Goal: Task Accomplishment & Management: Manage account settings

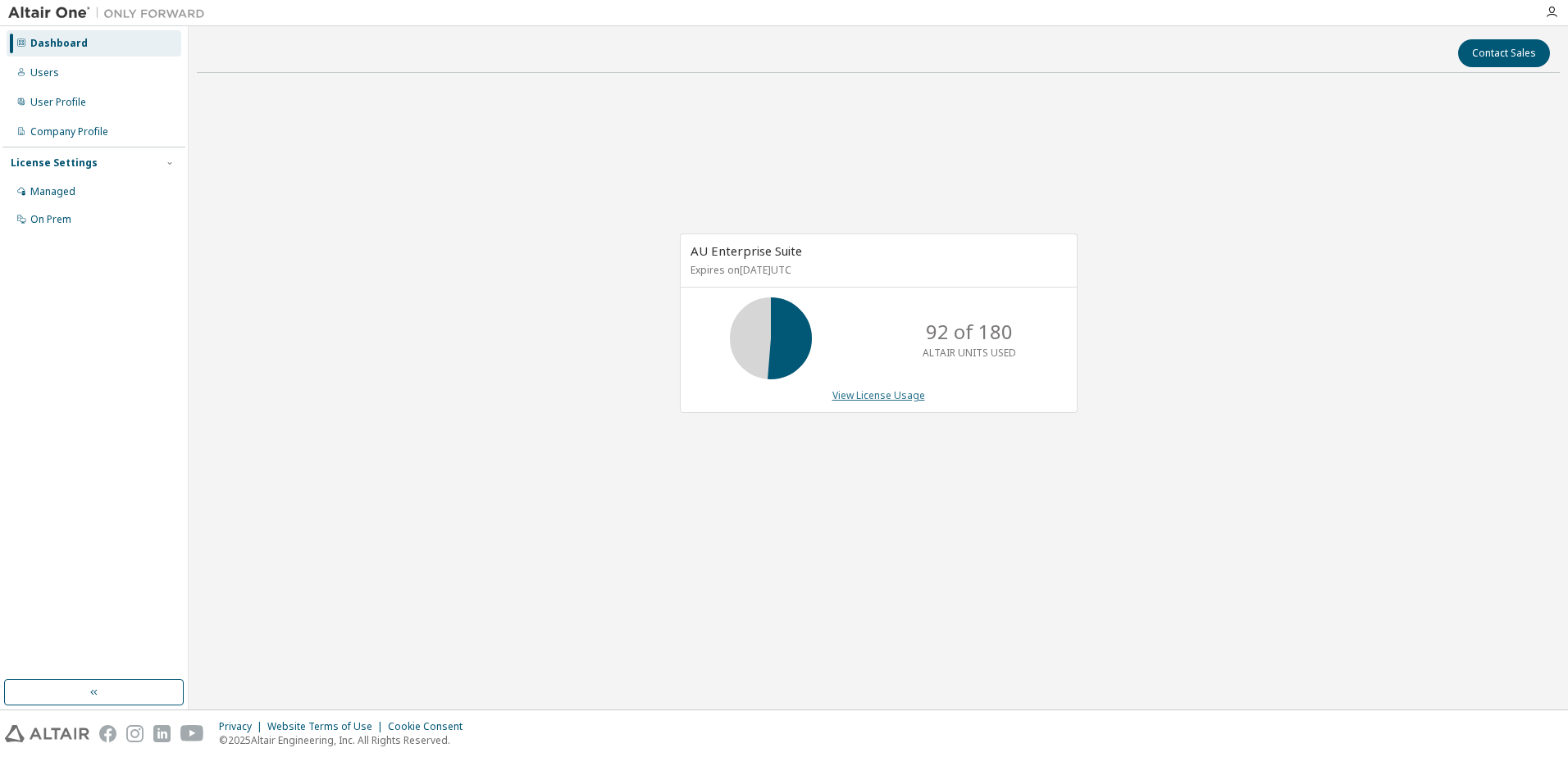
click at [889, 393] on link "View License Usage" at bounding box center [878, 395] width 93 height 14
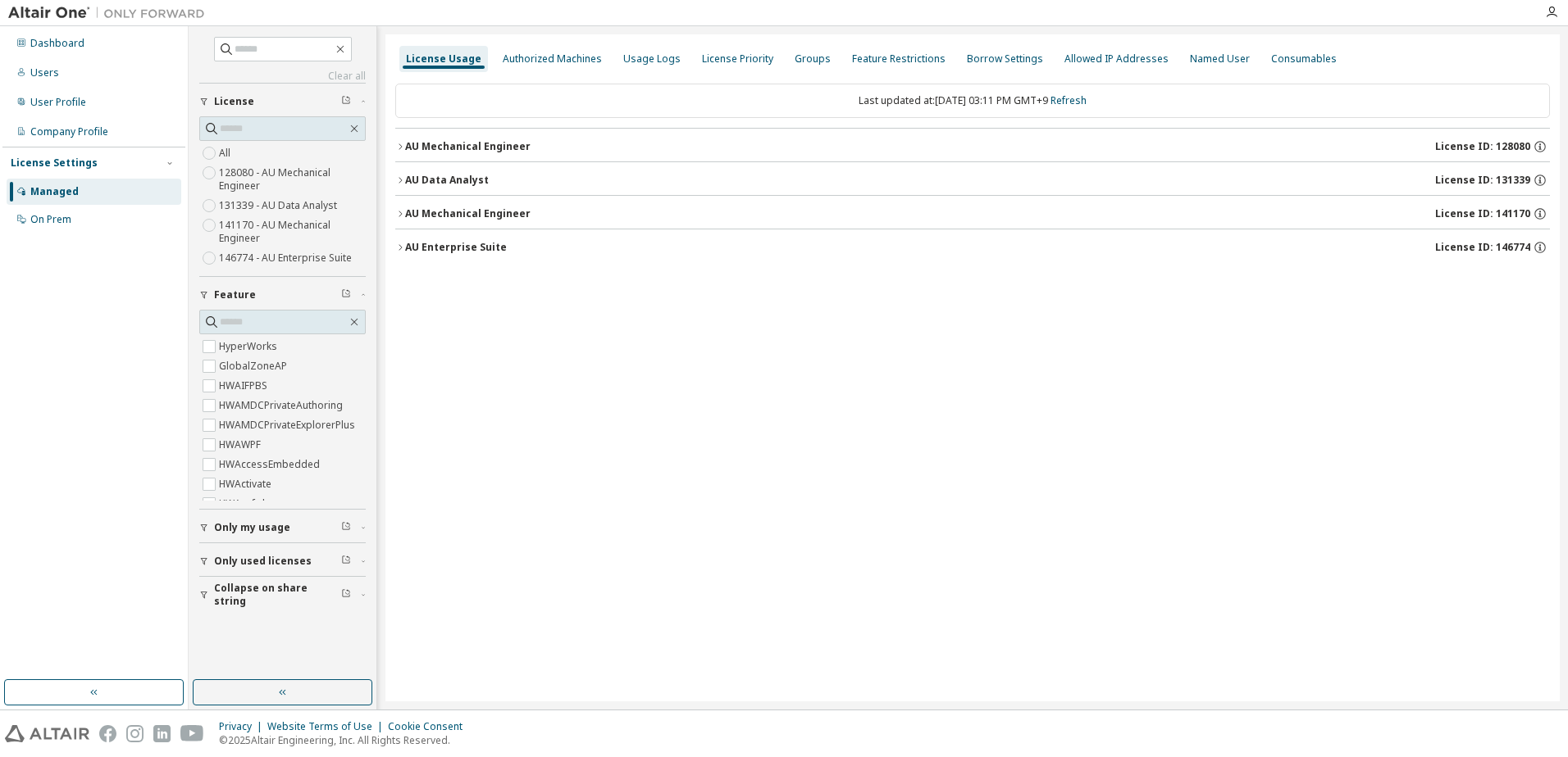
click at [402, 144] on icon "button" at bounding box center [400, 146] width 10 height 10
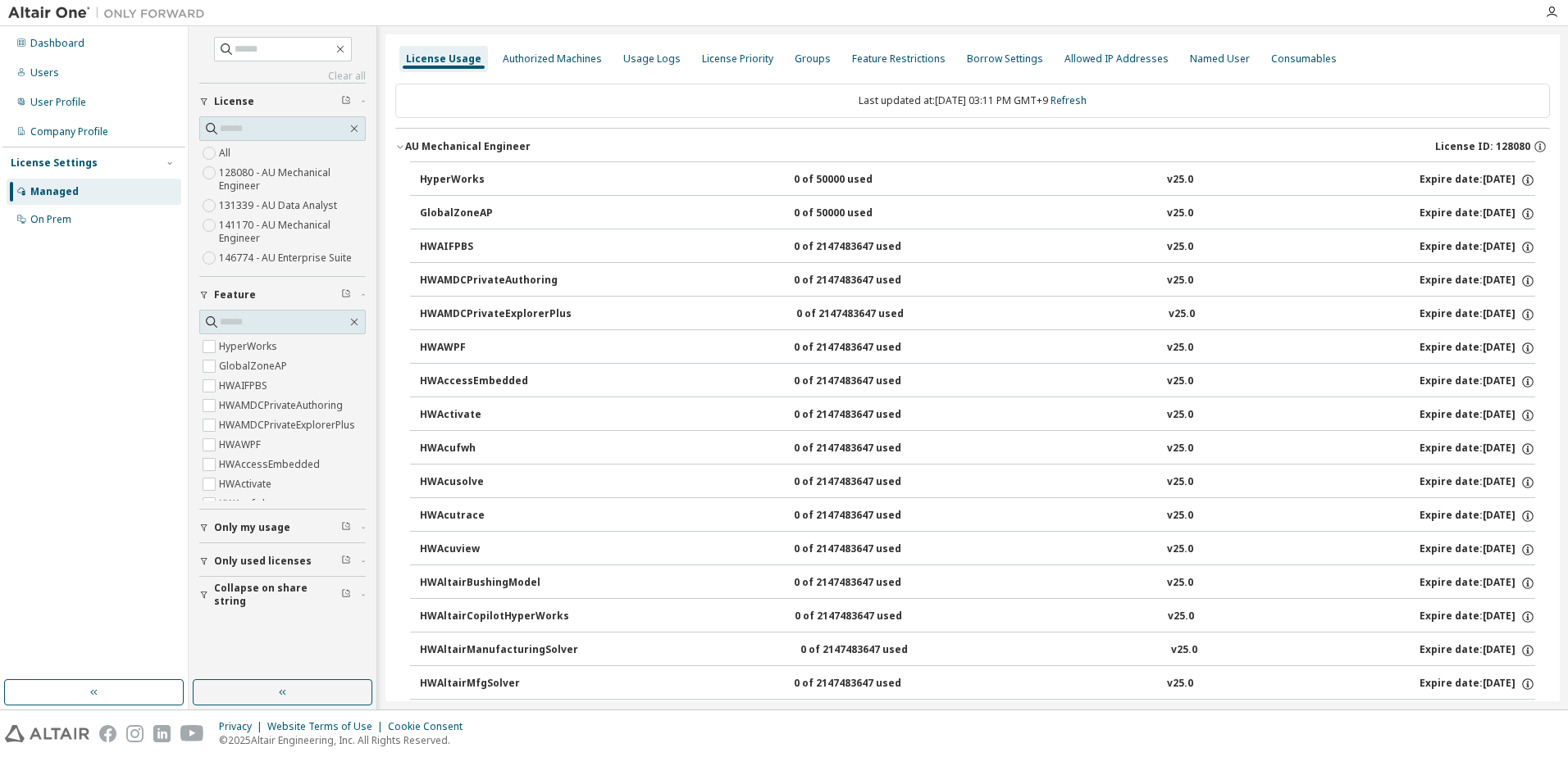
click at [399, 145] on icon "button" at bounding box center [400, 146] width 10 height 10
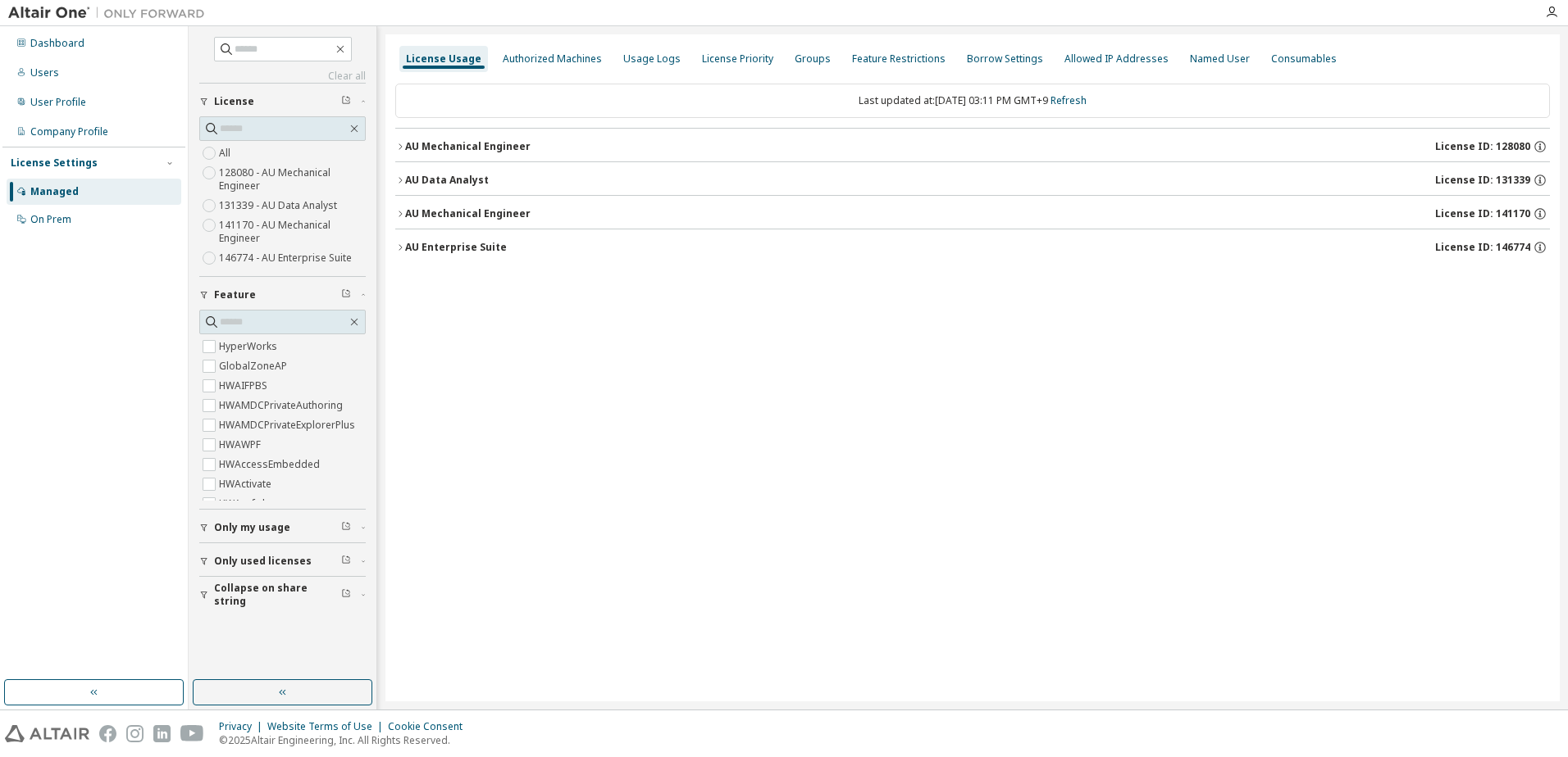
click at [403, 246] on icon "button" at bounding box center [400, 247] width 10 height 10
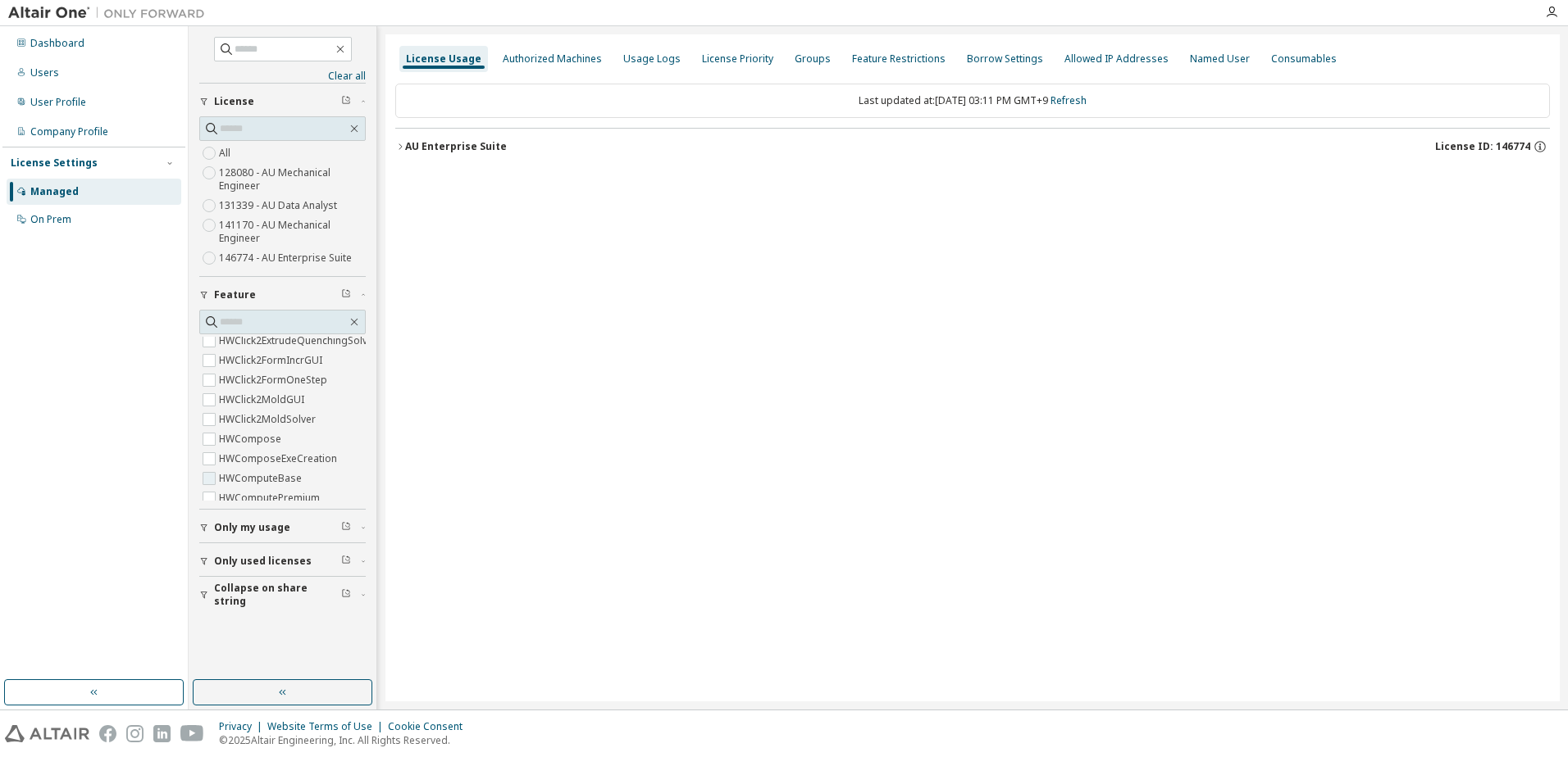
scroll to position [738, 0]
click at [203, 529] on icon "button" at bounding box center [203, 528] width 6 height 7
click at [560, 348] on div "License Usage Authorized Machines Usage Logs License Priority Groups Feature Re…" at bounding box center [973, 368] width 1174 height 667
click at [402, 142] on icon "button" at bounding box center [400, 146] width 10 height 10
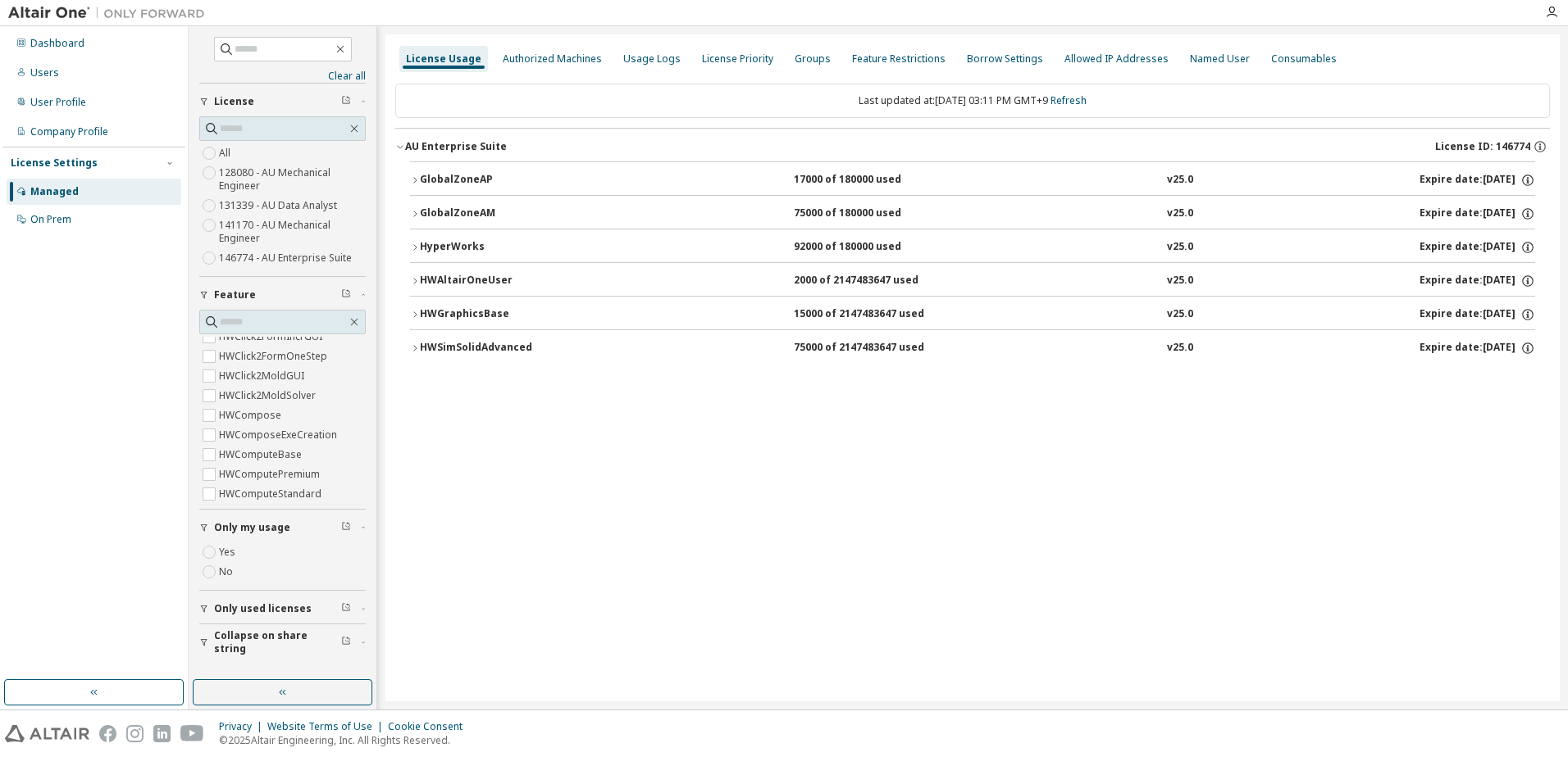
click at [418, 316] on icon "button" at bounding box center [415, 314] width 10 height 10
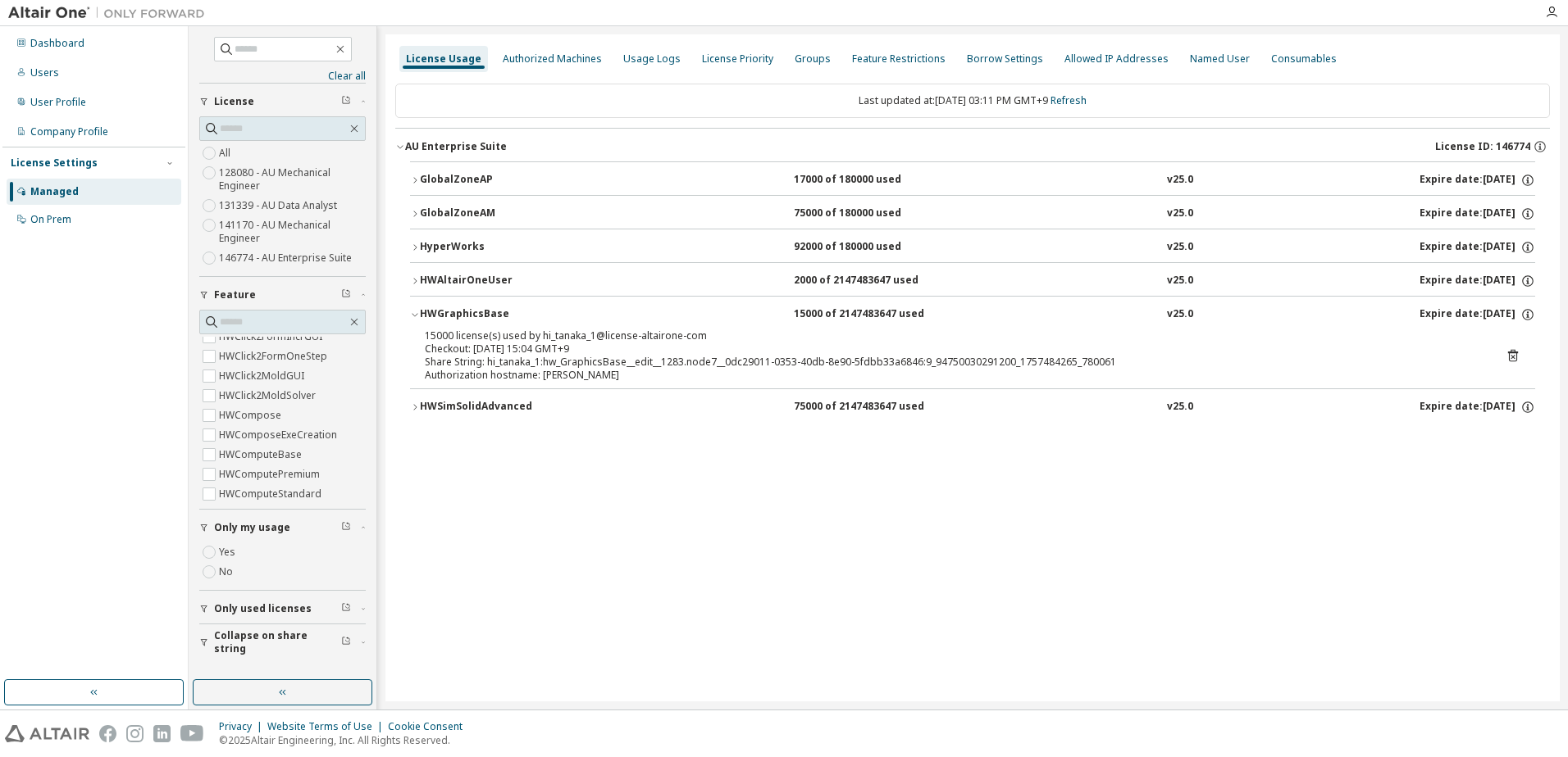
click at [418, 314] on icon "button" at bounding box center [414, 316] width 5 height 4
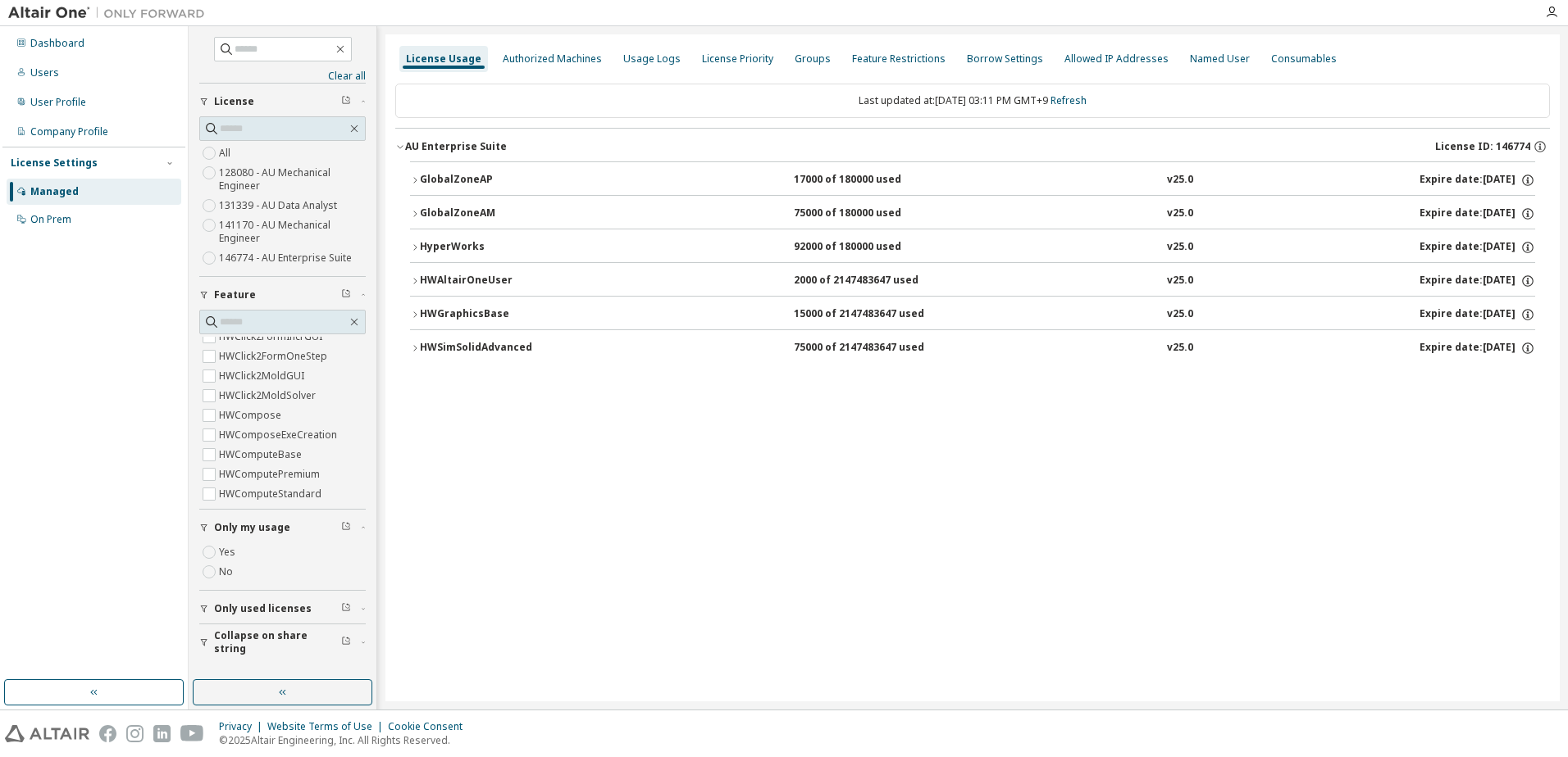
click at [488, 317] on div "HWGraphicsBase" at bounding box center [493, 315] width 147 height 15
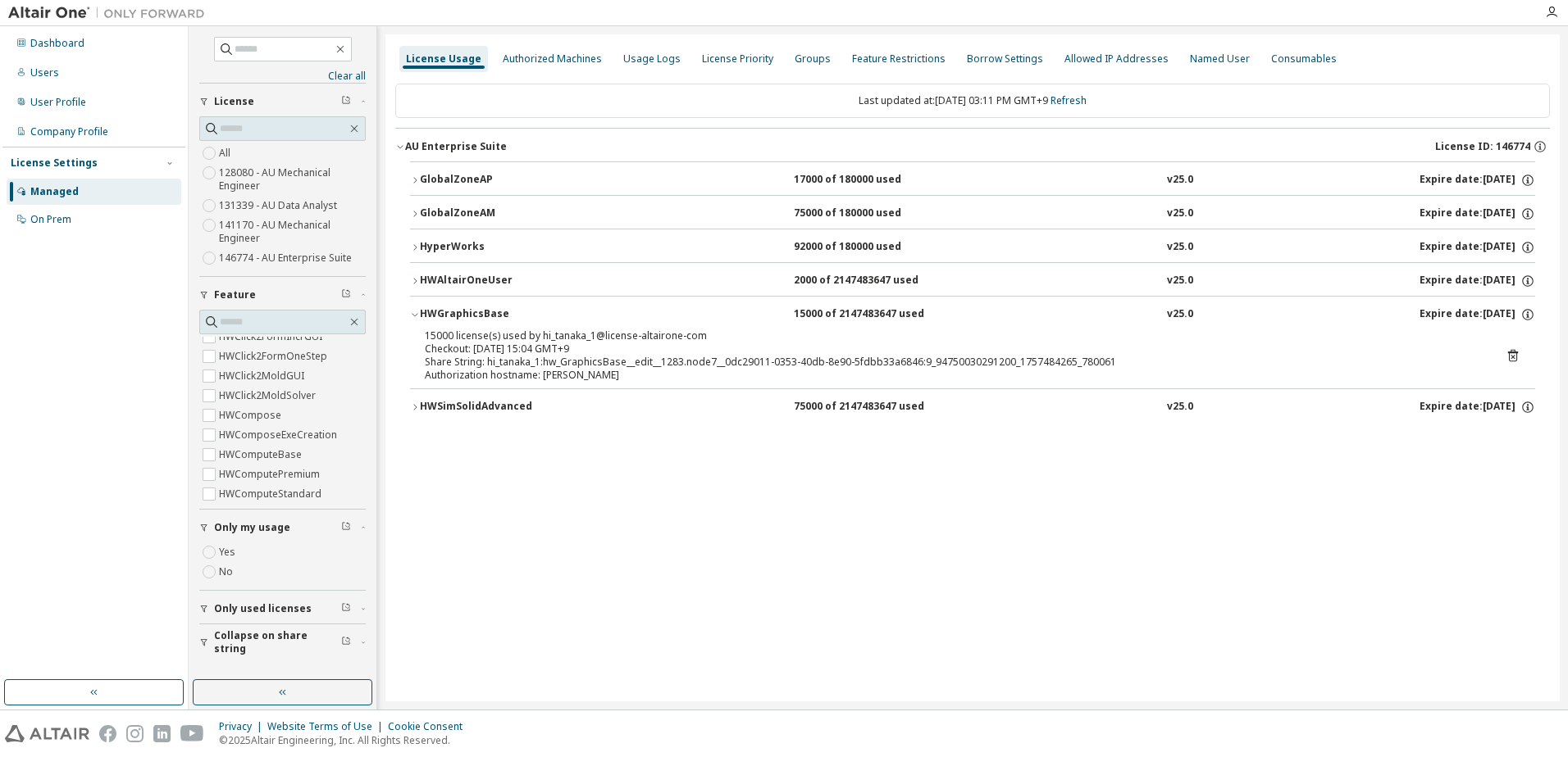
click at [486, 313] on div "HWGraphicsBase" at bounding box center [493, 315] width 147 height 15
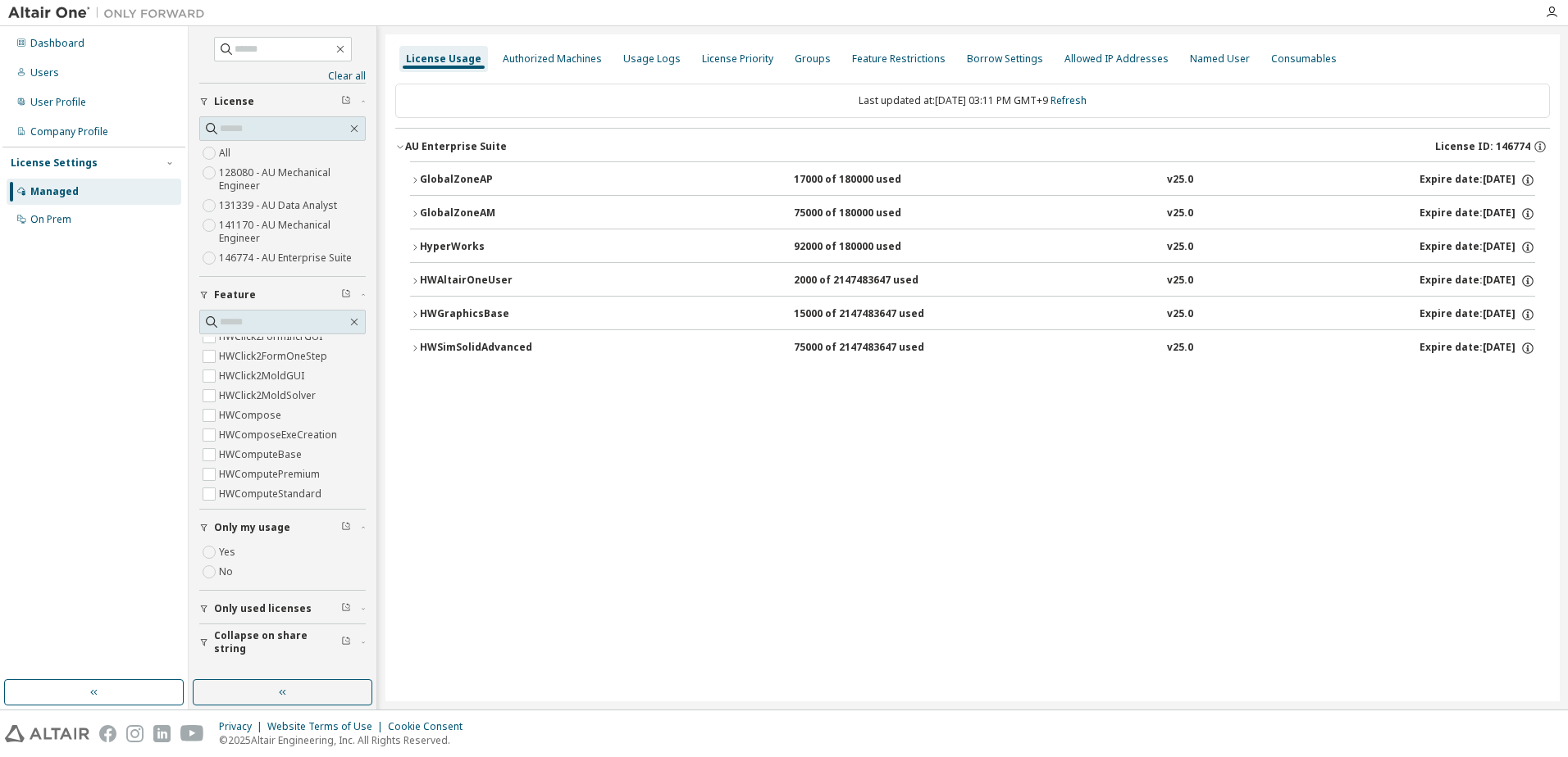
click at [668, 504] on div "License Usage Authorized Machines Usage Logs License Priority Groups Feature Re…" at bounding box center [973, 368] width 1174 height 667
click at [425, 246] on div "HyperWorks" at bounding box center [493, 247] width 147 height 15
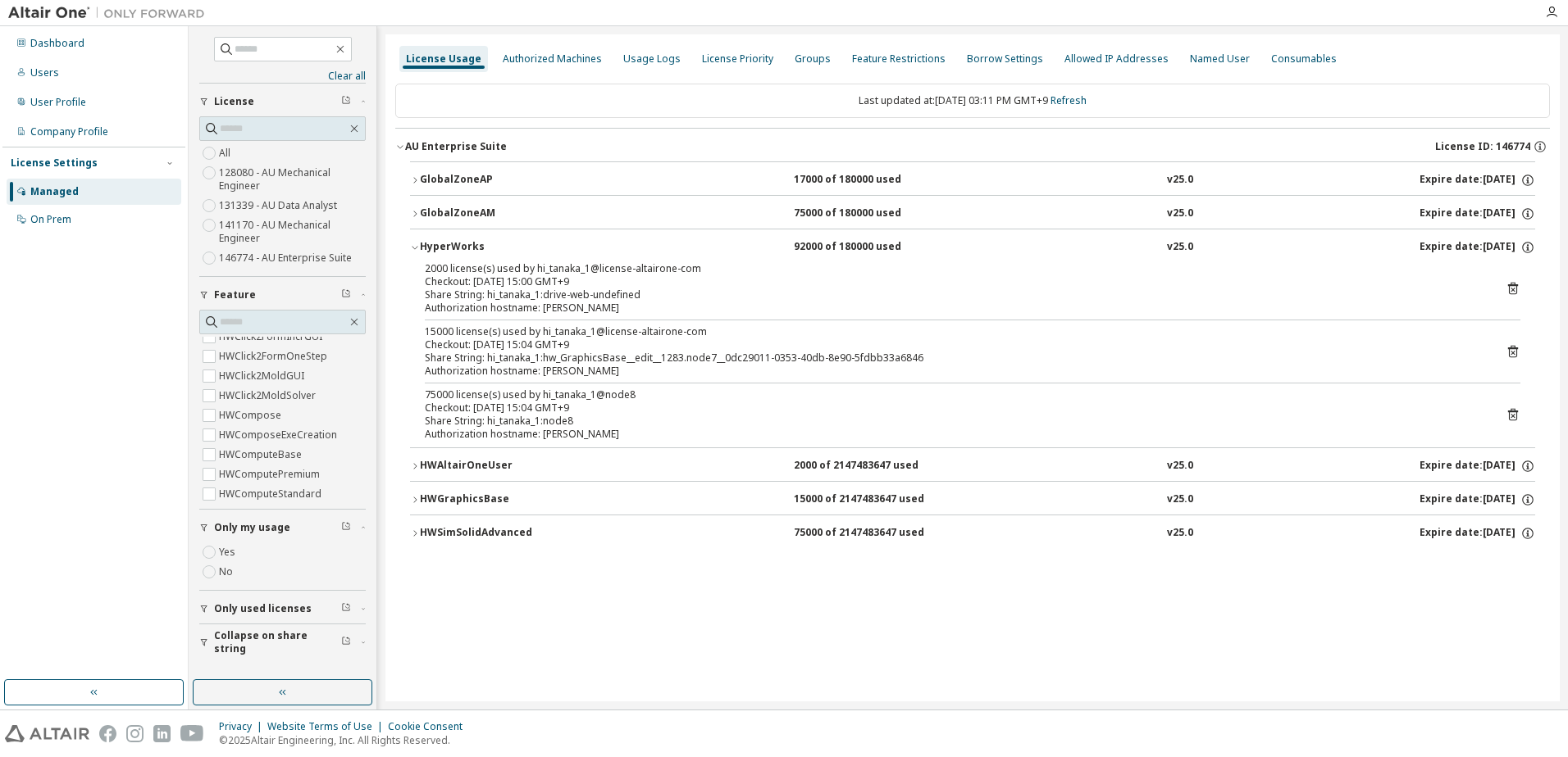
click at [1512, 293] on icon at bounding box center [1513, 288] width 15 height 15
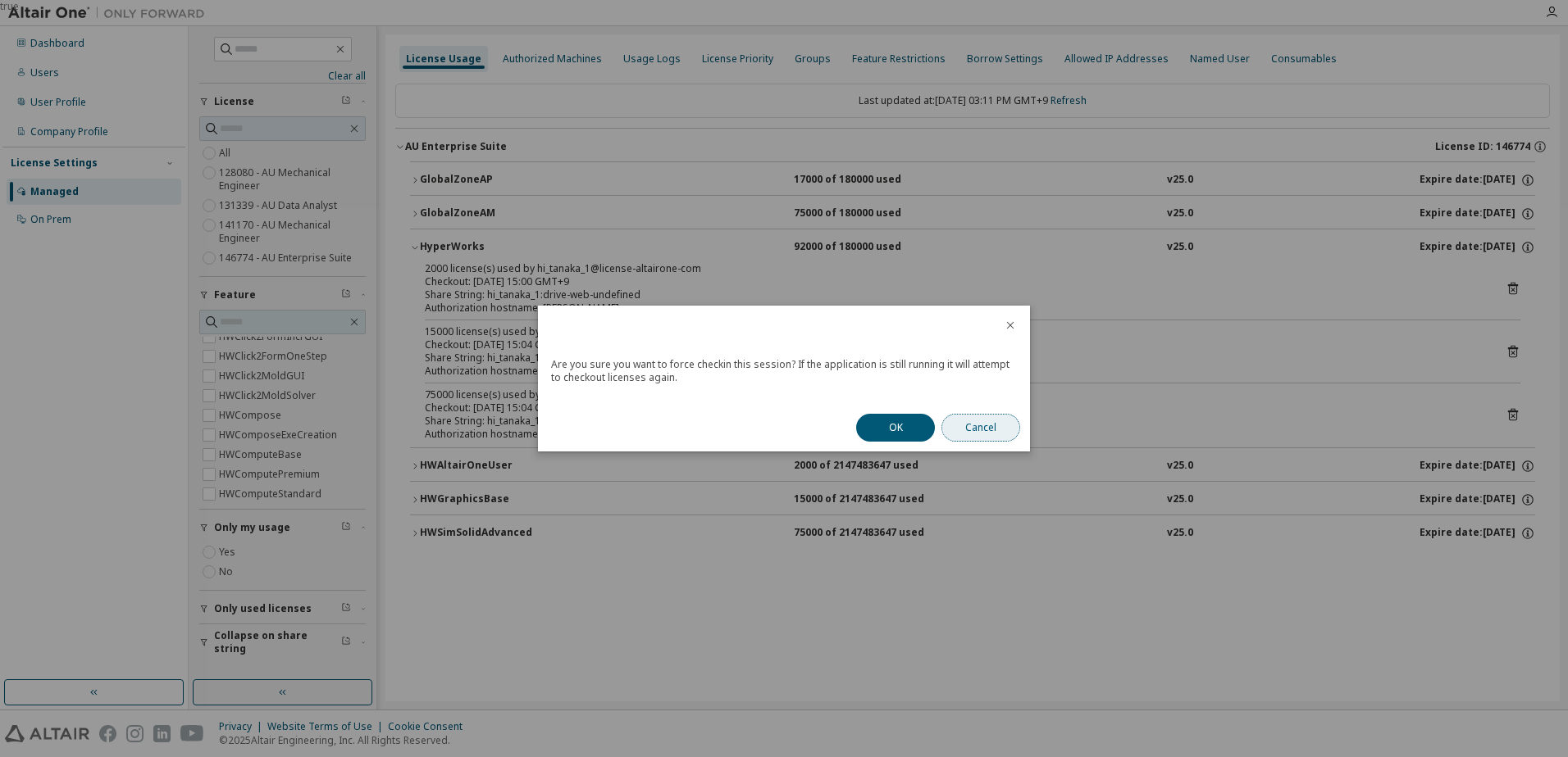
click at [1000, 427] on button "Cancel" at bounding box center [981, 427] width 79 height 27
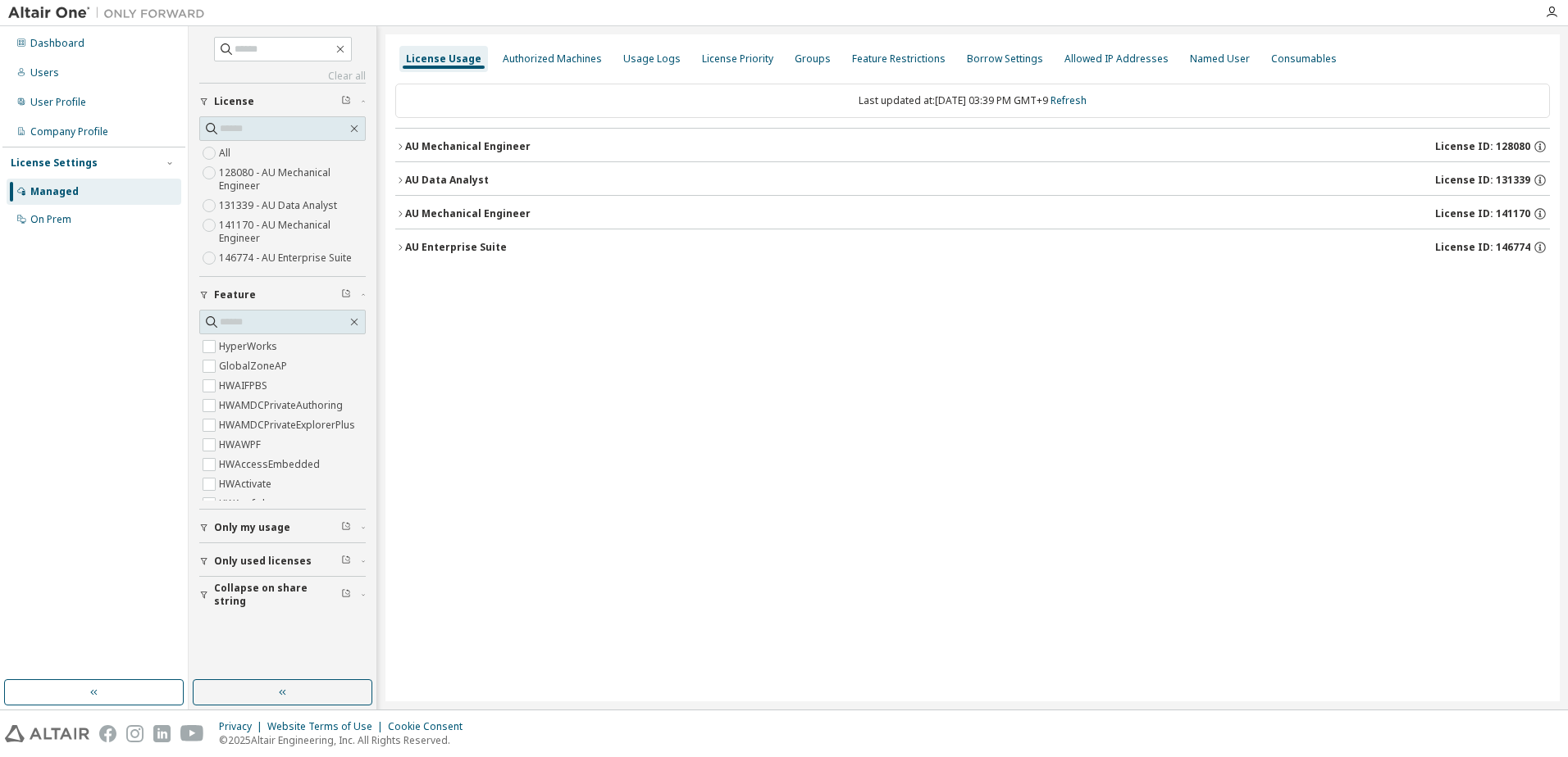
click at [398, 249] on icon "button" at bounding box center [400, 247] width 10 height 10
click at [398, 246] on icon "button" at bounding box center [400, 247] width 10 height 10
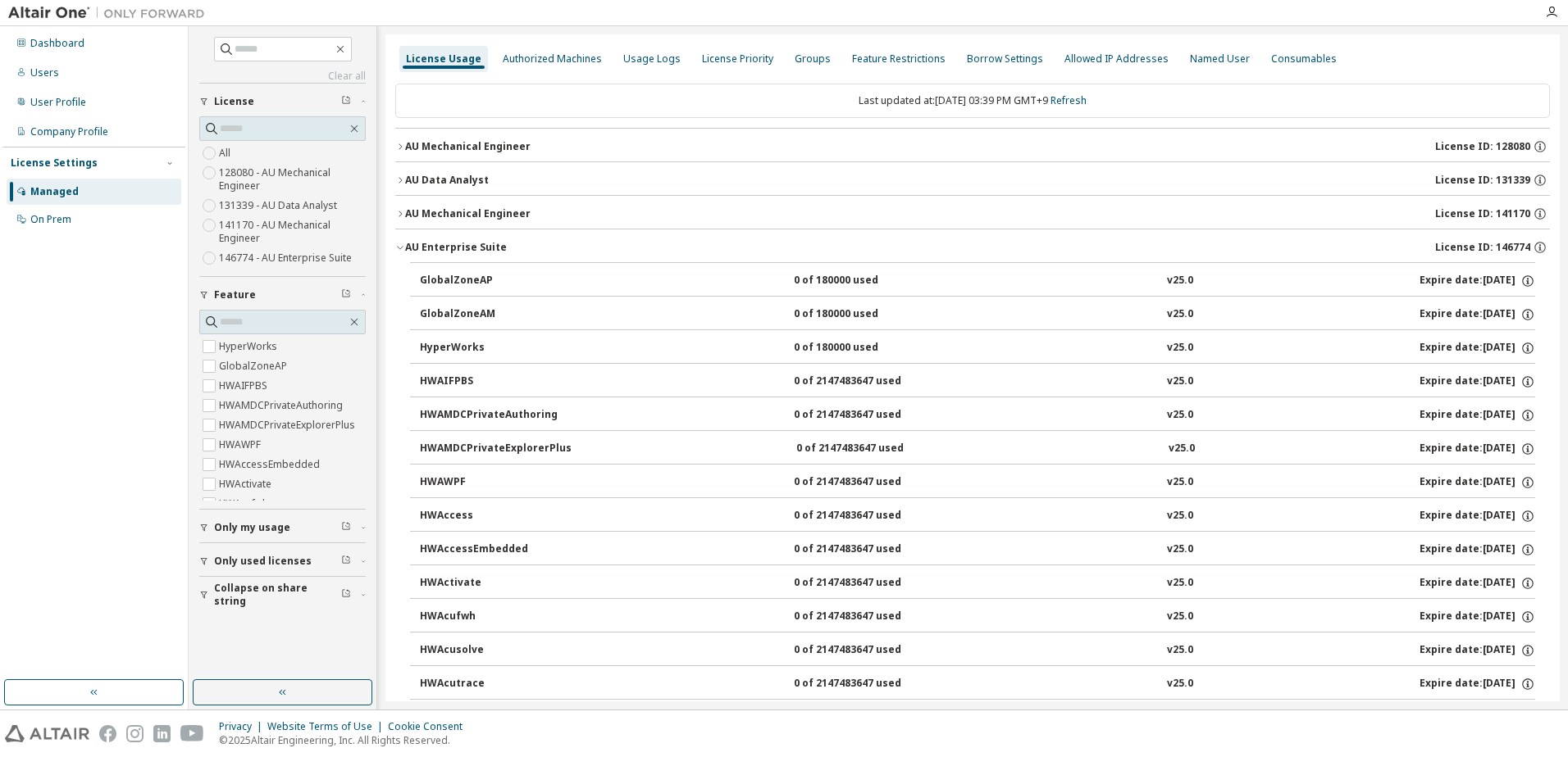
click at [233, 527] on span "Only my usage" at bounding box center [252, 527] width 76 height 13
click at [225, 552] on label "Yes" at bounding box center [228, 552] width 19 height 19
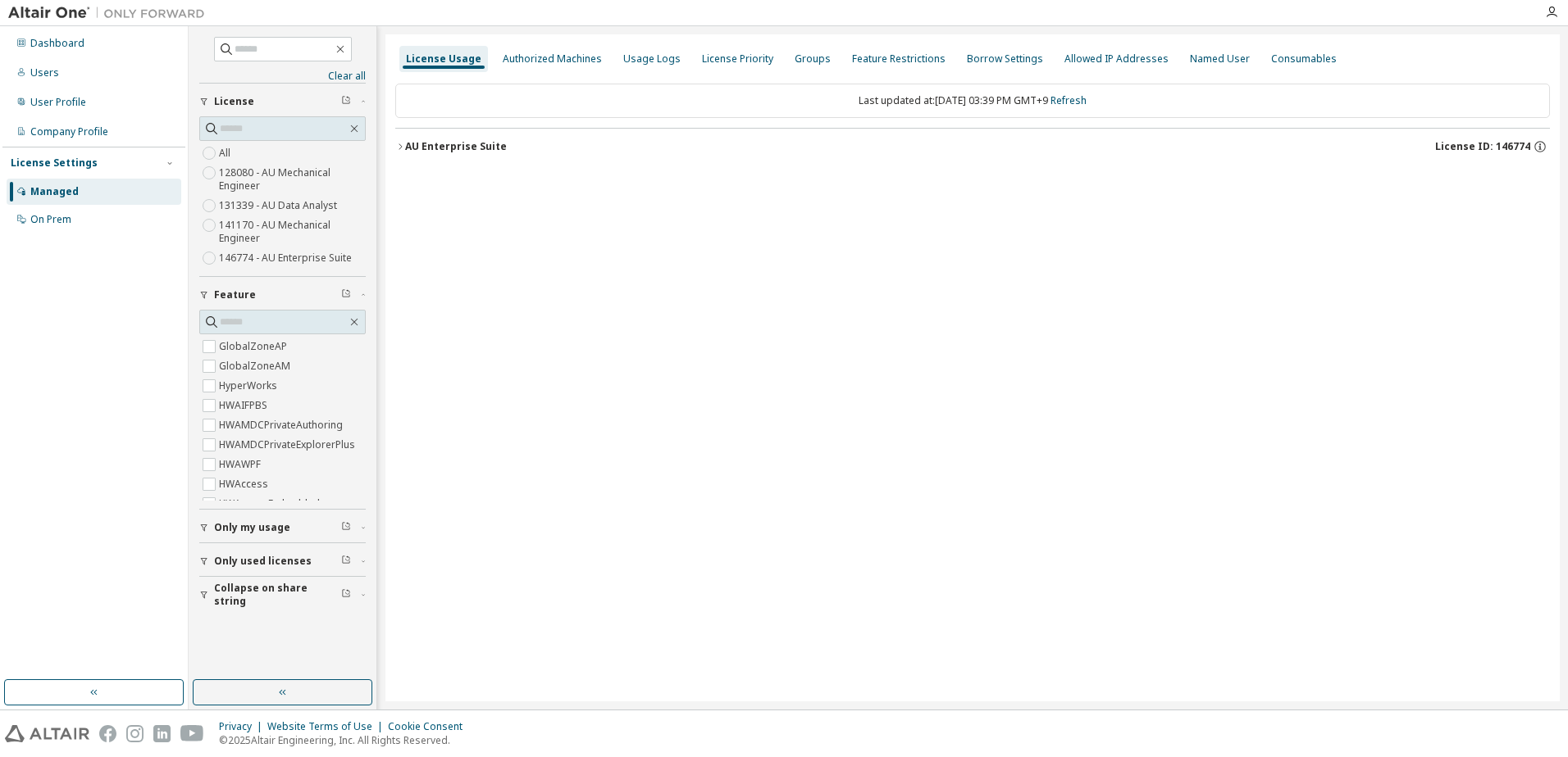
click at [397, 145] on icon "button" at bounding box center [400, 146] width 10 height 10
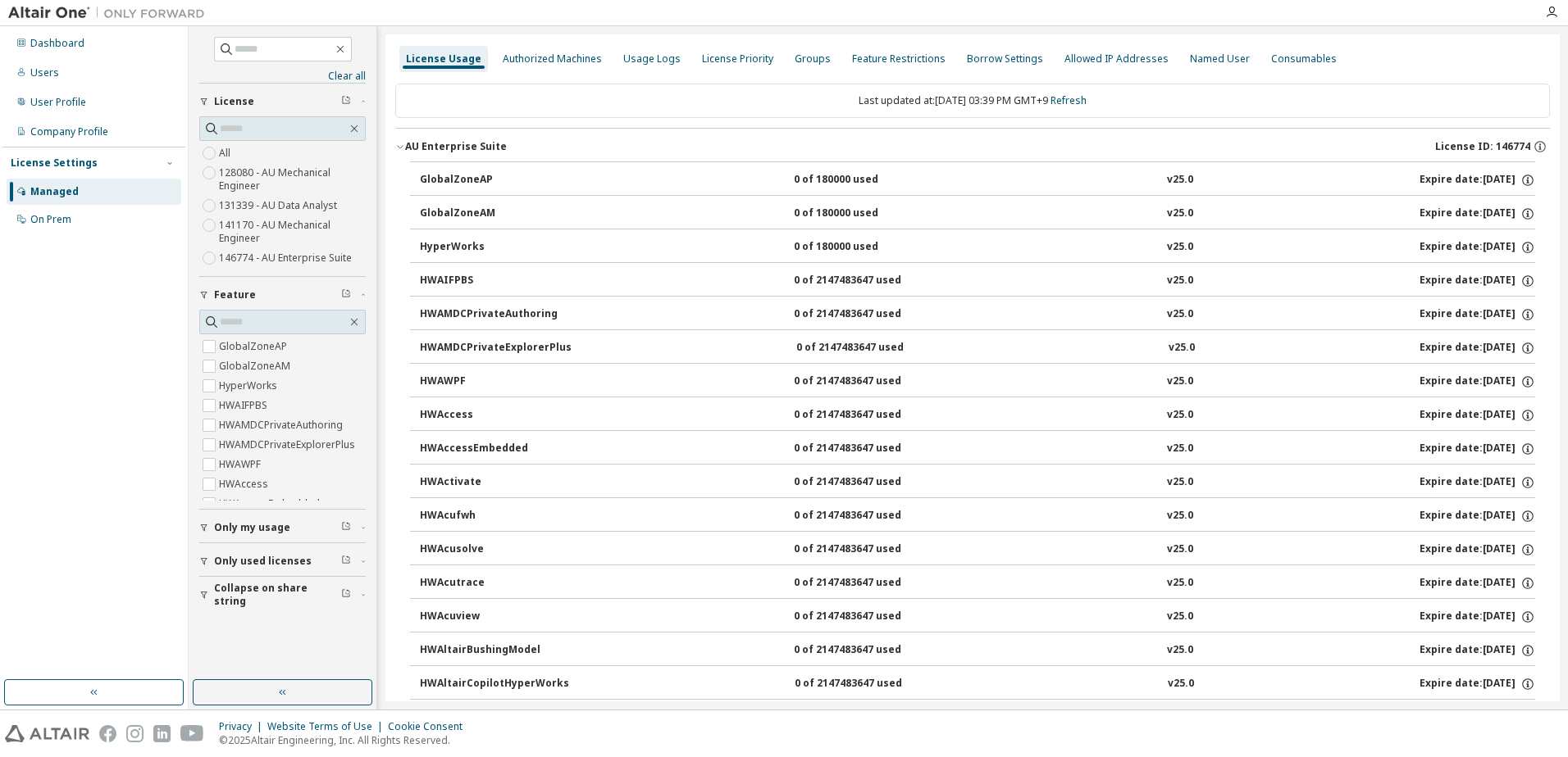
click at [208, 528] on icon "button" at bounding box center [204, 527] width 10 height 10
click at [258, 553] on div "Yes No" at bounding box center [283, 562] width 167 height 39
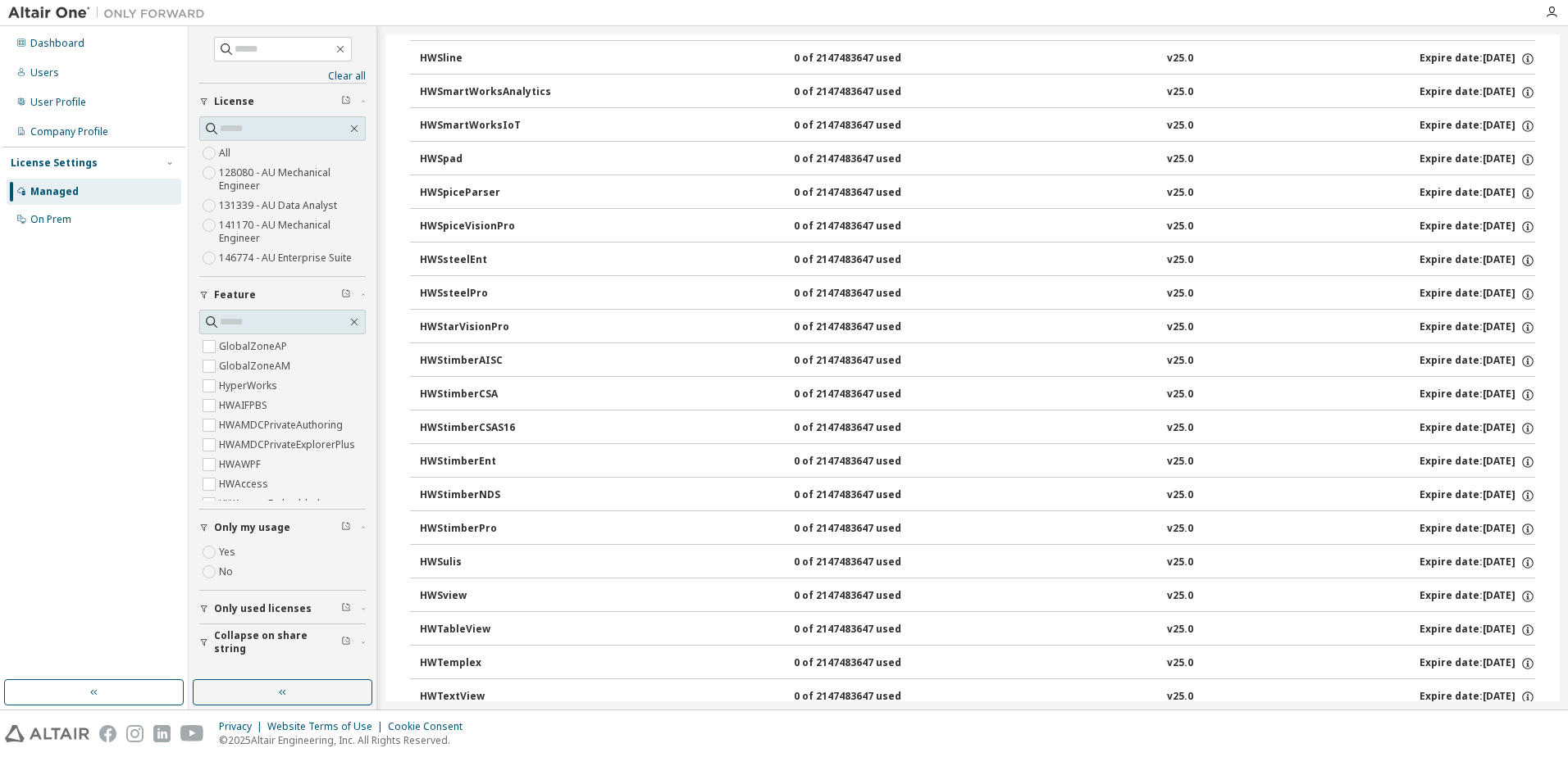
scroll to position [10980, 0]
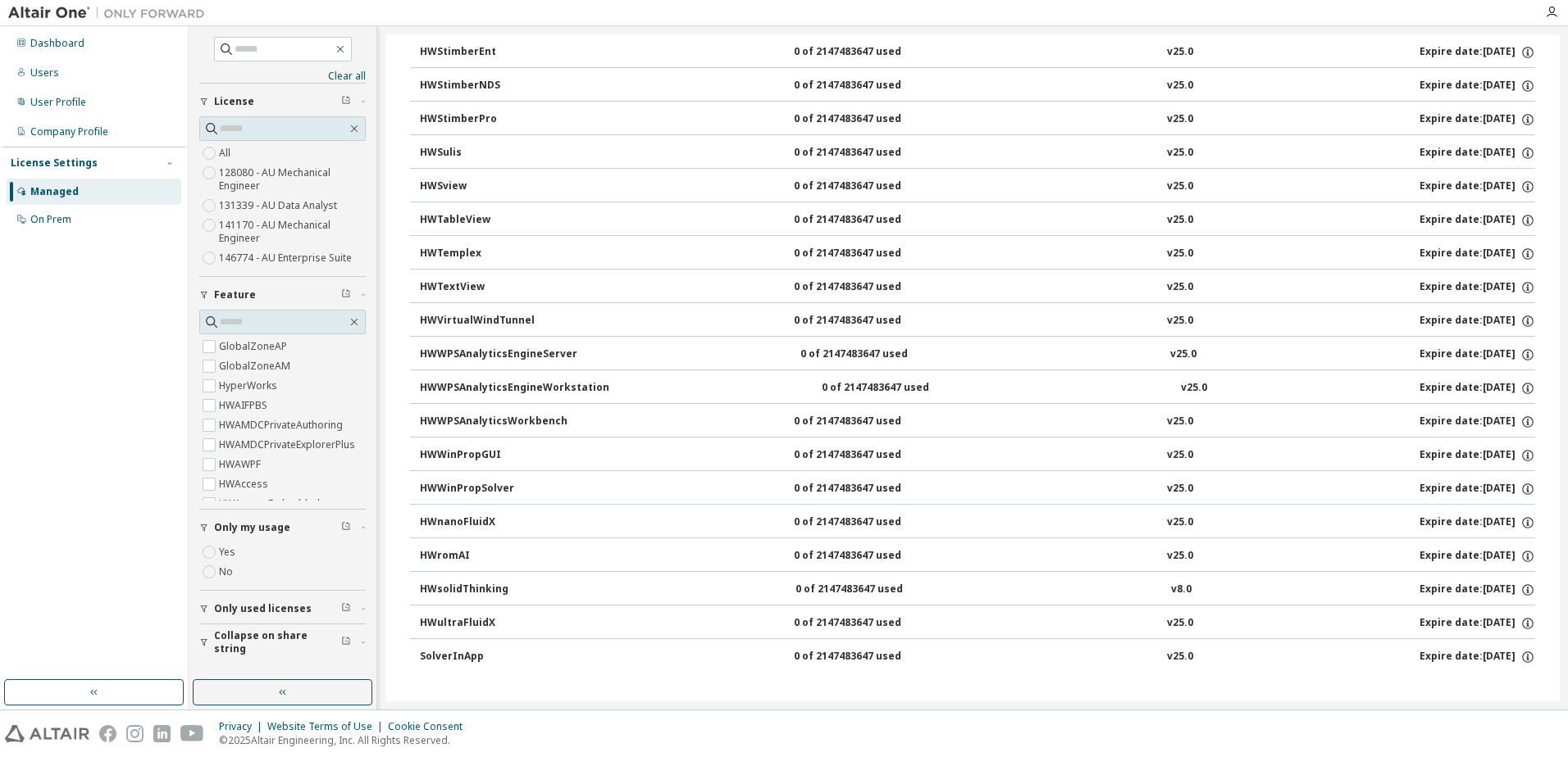
click at [46, 196] on div "Managed" at bounding box center [54, 191] width 49 height 13
click at [47, 45] on div "Dashboard" at bounding box center [57, 43] width 54 height 13
